Goal: Task Accomplishment & Management: Use online tool/utility

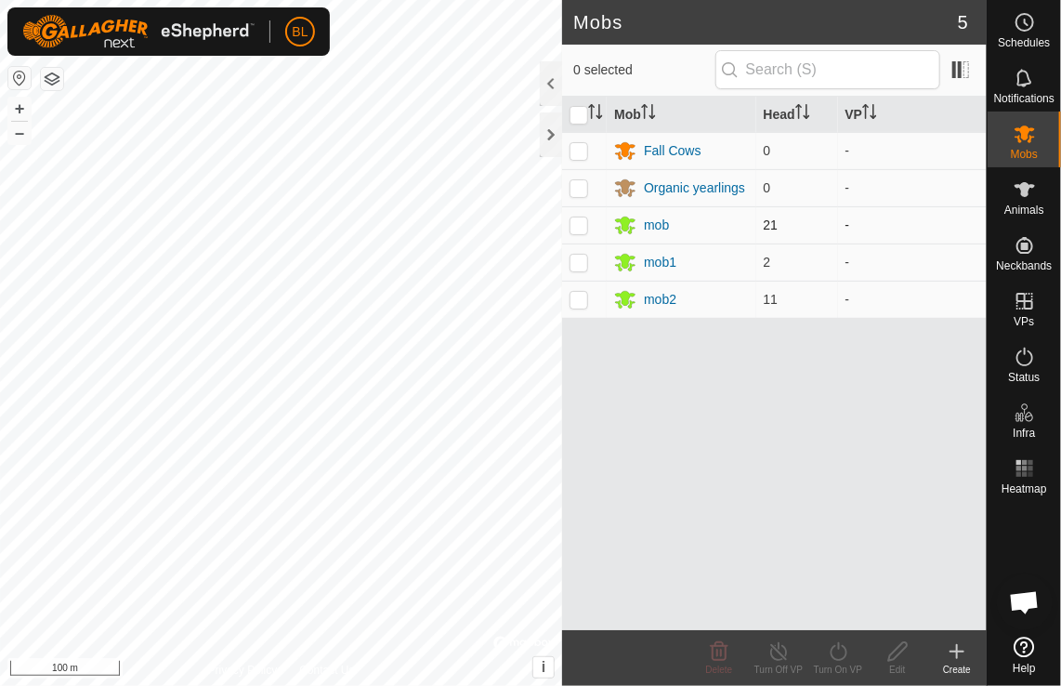
click at [576, 226] on p-checkbox at bounding box center [578, 224] width 19 height 15
checkbox input "true"
click at [583, 262] on p-checkbox at bounding box center [578, 262] width 19 height 15
checkbox input "true"
click at [582, 296] on p-checkbox at bounding box center [578, 299] width 19 height 15
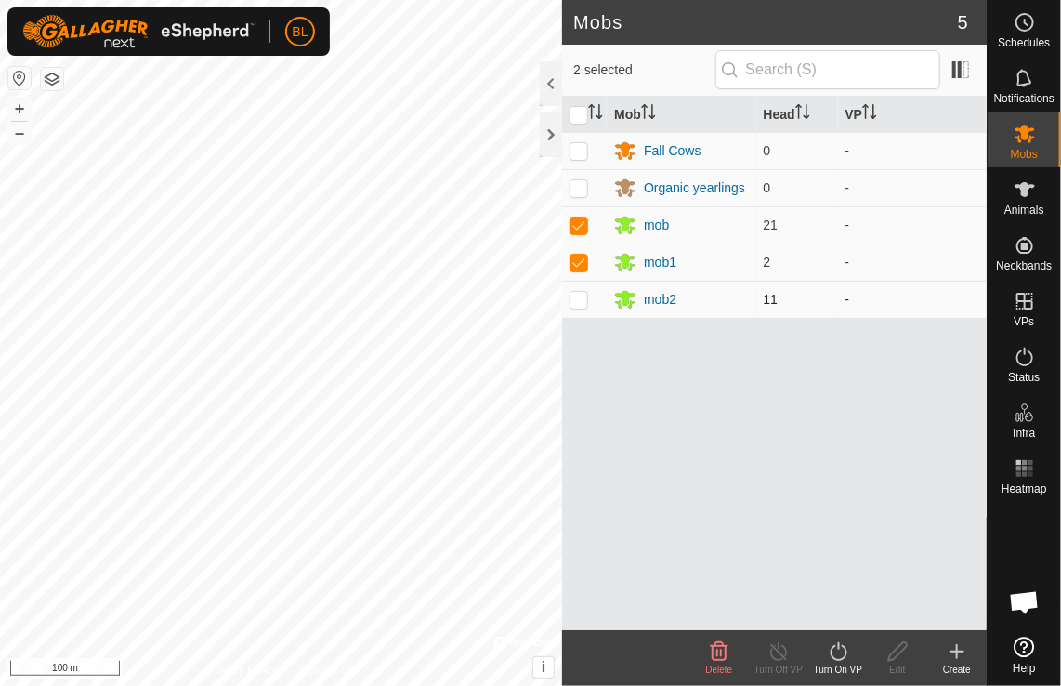
checkbox input "true"
click at [844, 656] on icon at bounding box center [838, 651] width 17 height 19
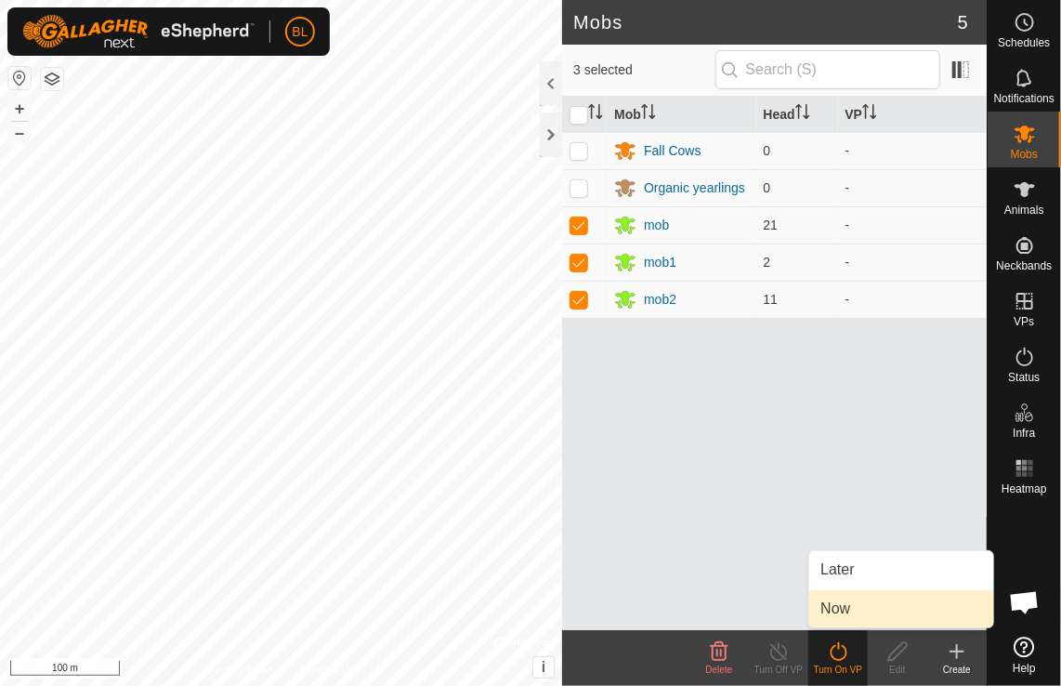
click at [849, 608] on link "Now" at bounding box center [901, 608] width 184 height 37
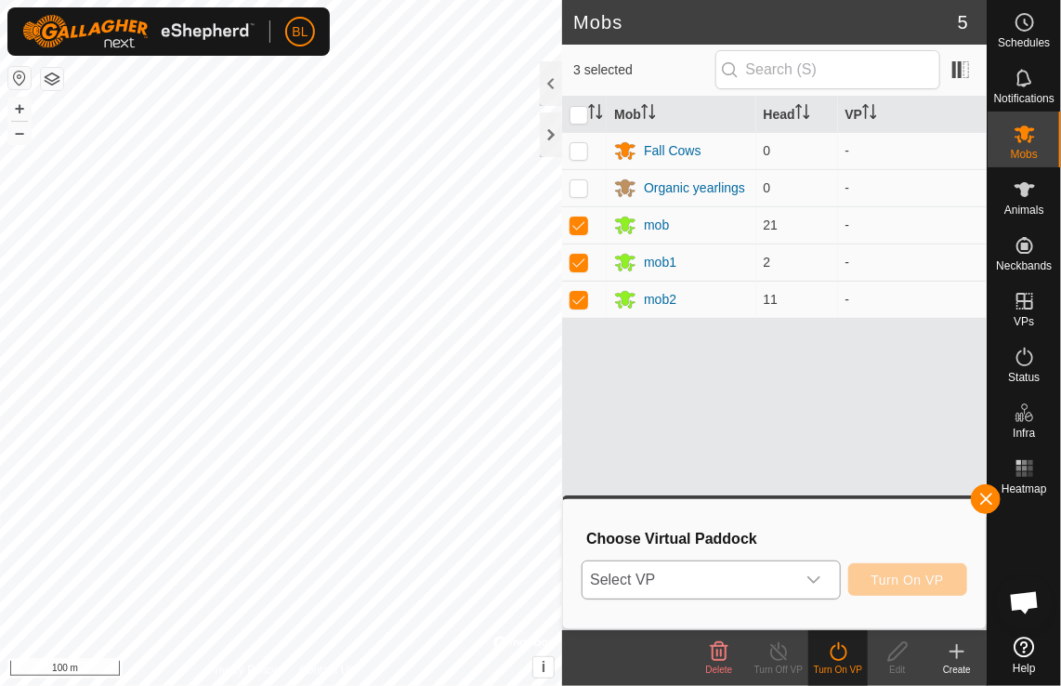
click at [816, 579] on icon "dropdown trigger" at bounding box center [813, 579] width 13 height 7
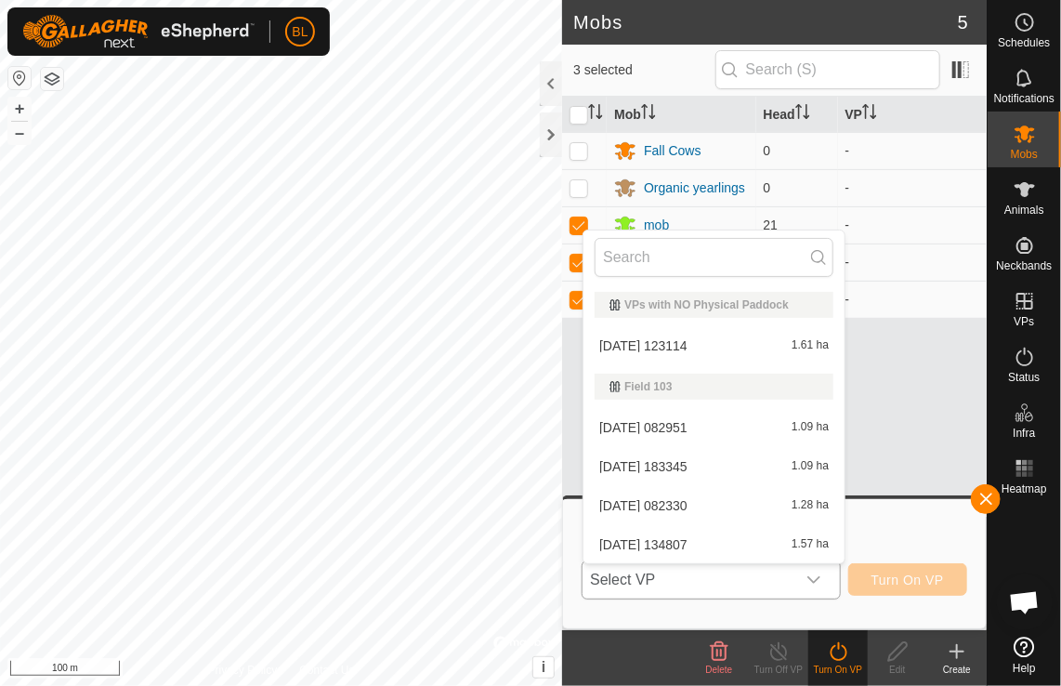
click at [694, 347] on li "[DATE] 123114 1.61 ha" at bounding box center [713, 345] width 261 height 37
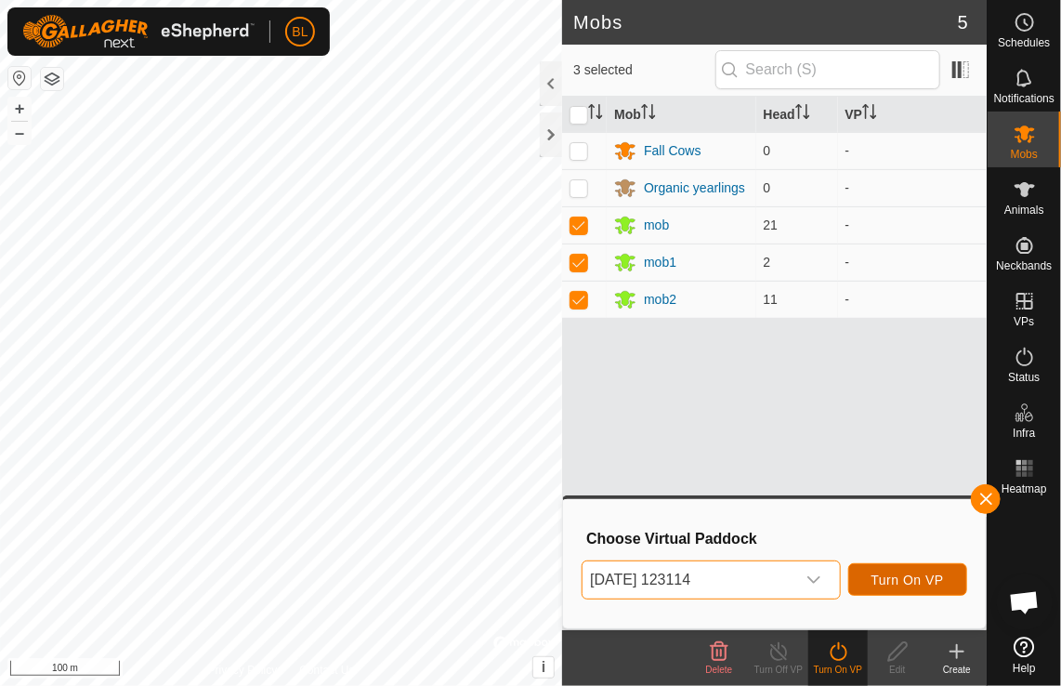
click at [910, 581] on span "Turn On VP" at bounding box center [907, 579] width 72 height 15
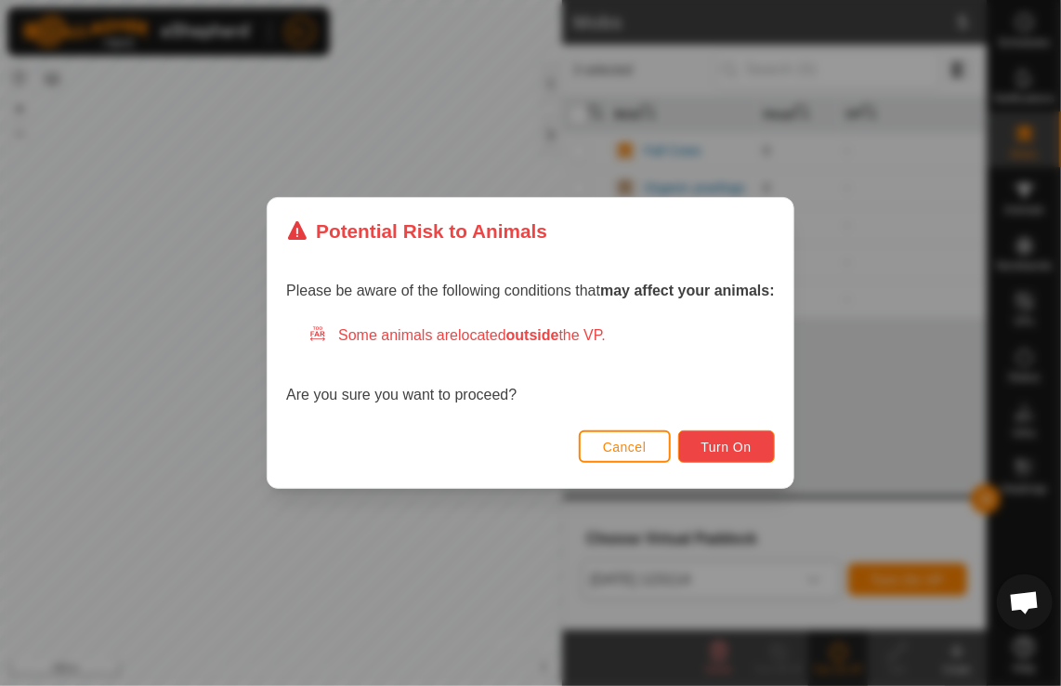
click at [742, 452] on span "Turn On" at bounding box center [726, 446] width 50 height 15
